Goal: Task Accomplishment & Management: Use online tool/utility

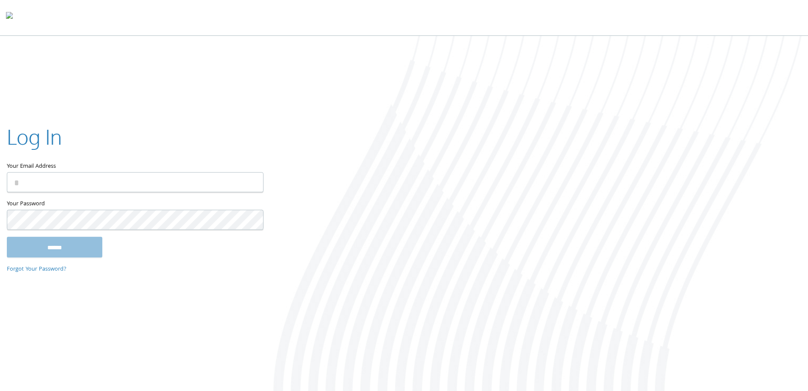
type input "**********"
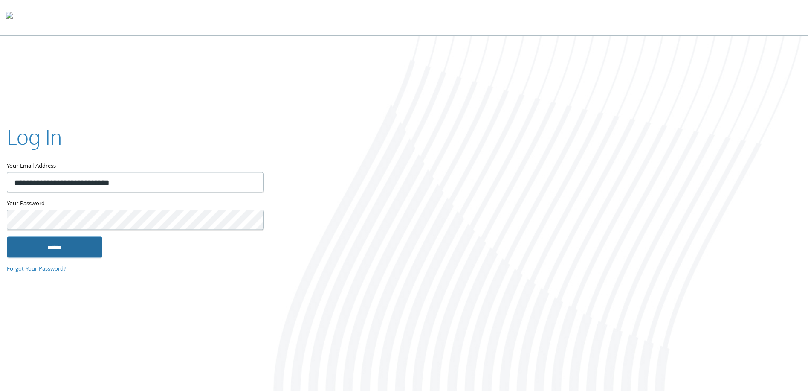
click at [70, 249] on input "******" at bounding box center [55, 247] width 96 height 20
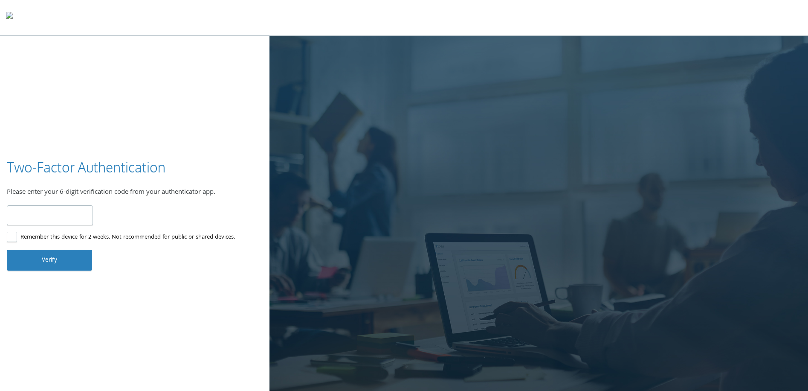
click at [73, 219] on input "number" at bounding box center [50, 215] width 86 height 20
